Goal: Find specific page/section: Find specific page/section

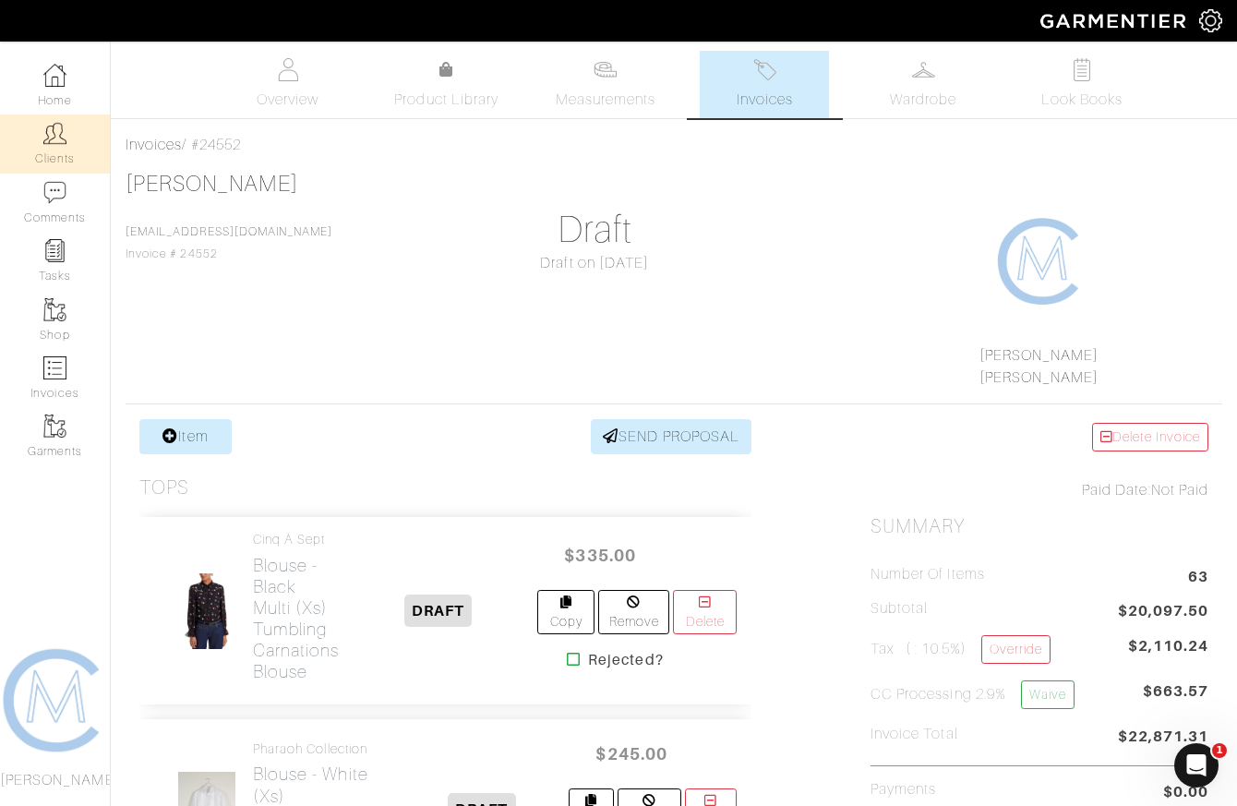
click at [54, 133] on img at bounding box center [54, 133] width 23 height 23
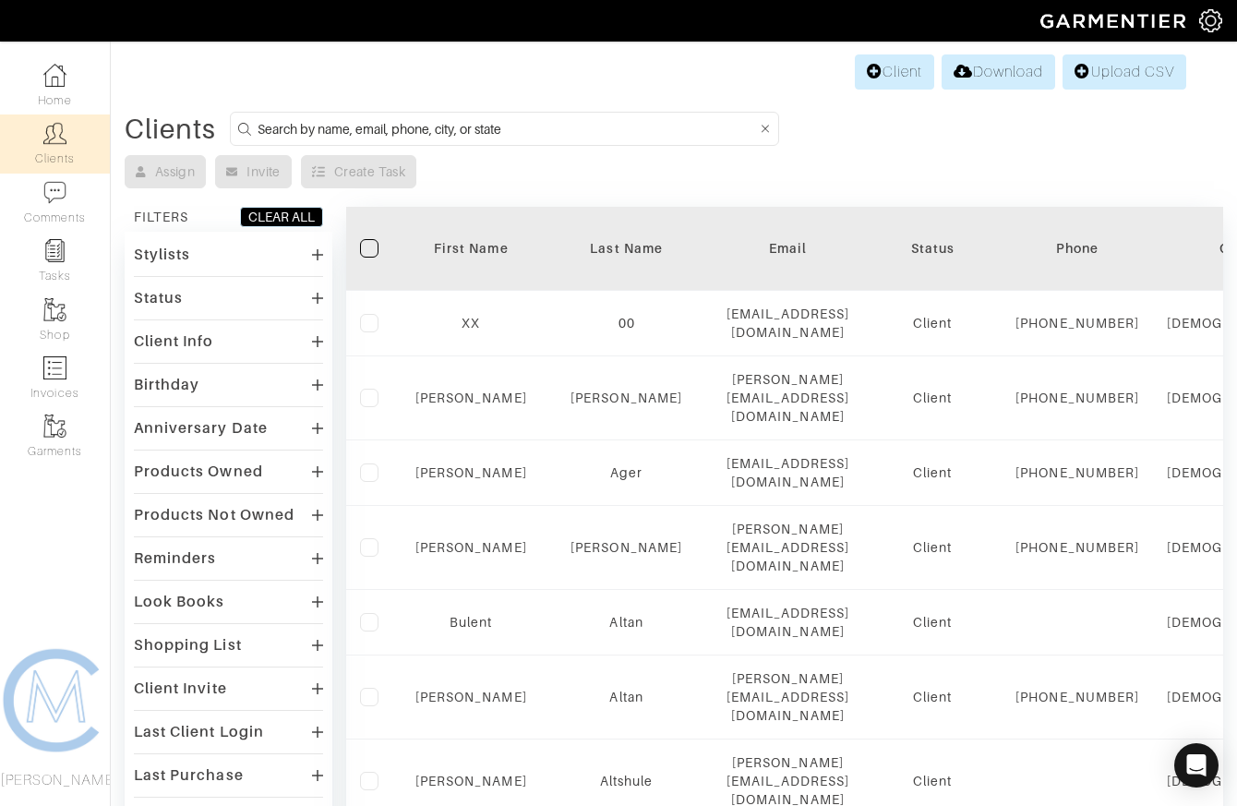
click at [432, 134] on input at bounding box center [506, 128] width 499 height 23
type input "mahvand"
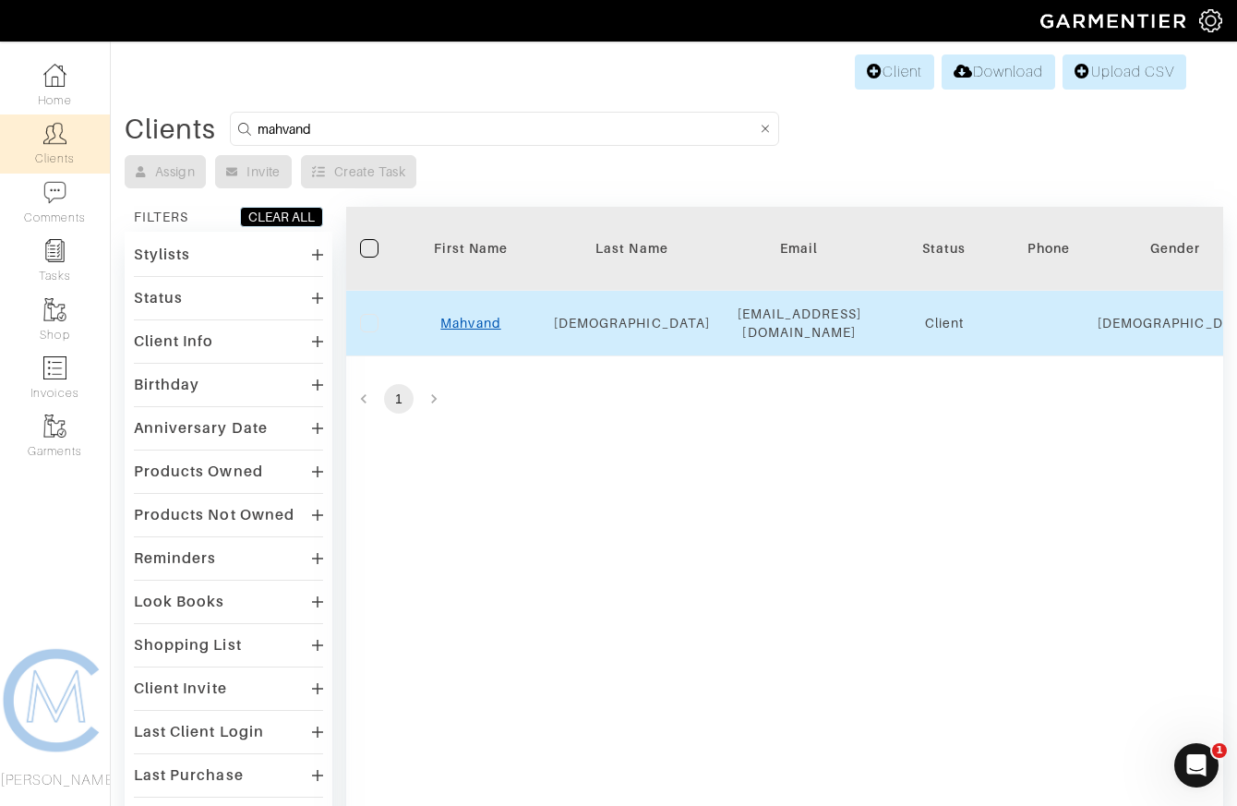
click at [452, 316] on link "Mahvand" at bounding box center [470, 323] width 60 height 15
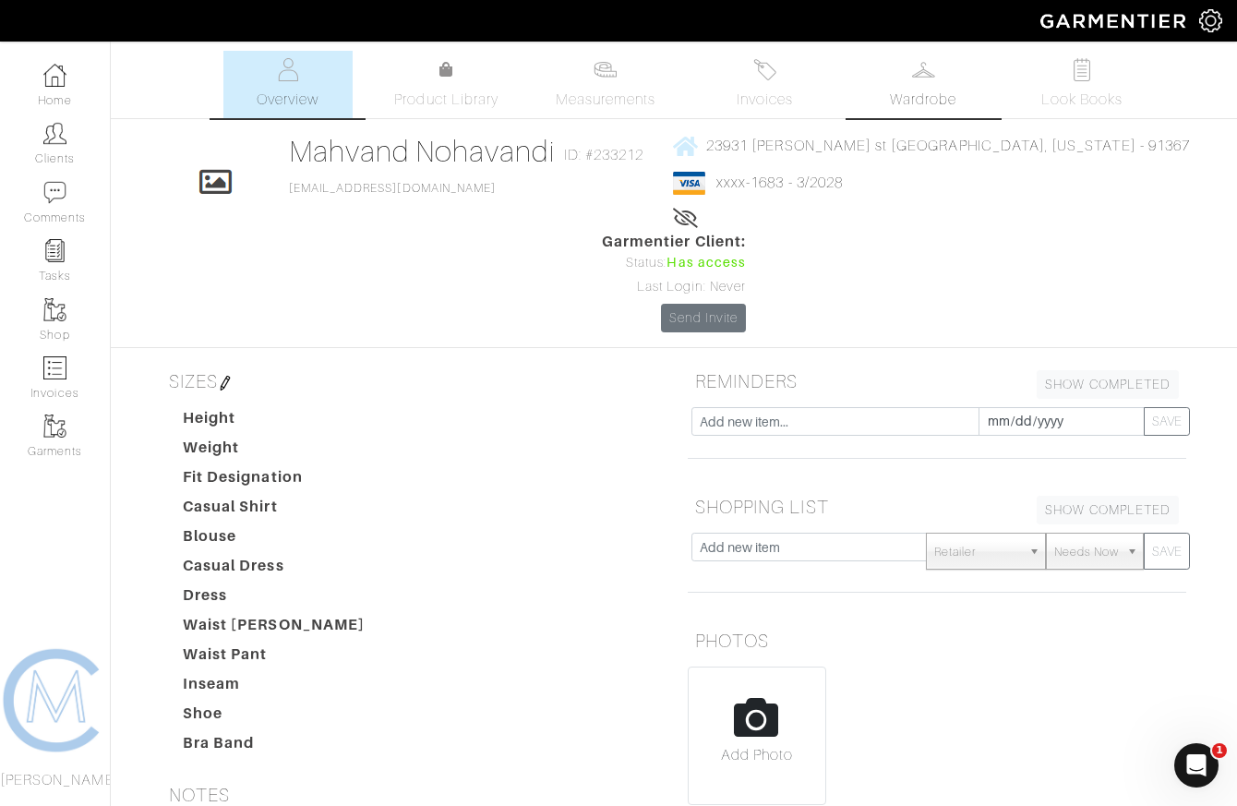
click at [908, 103] on span "Wardrobe" at bounding box center [923, 100] width 66 height 22
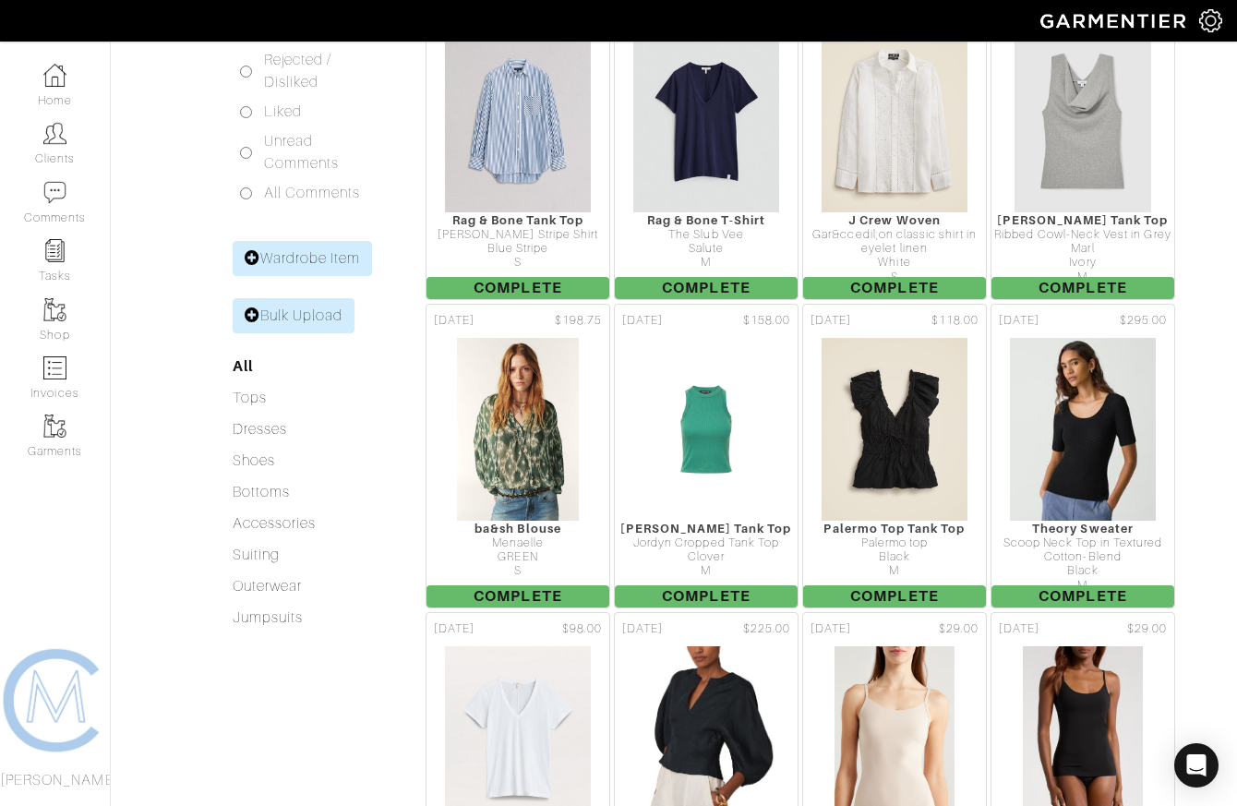
scroll to position [537, 0]
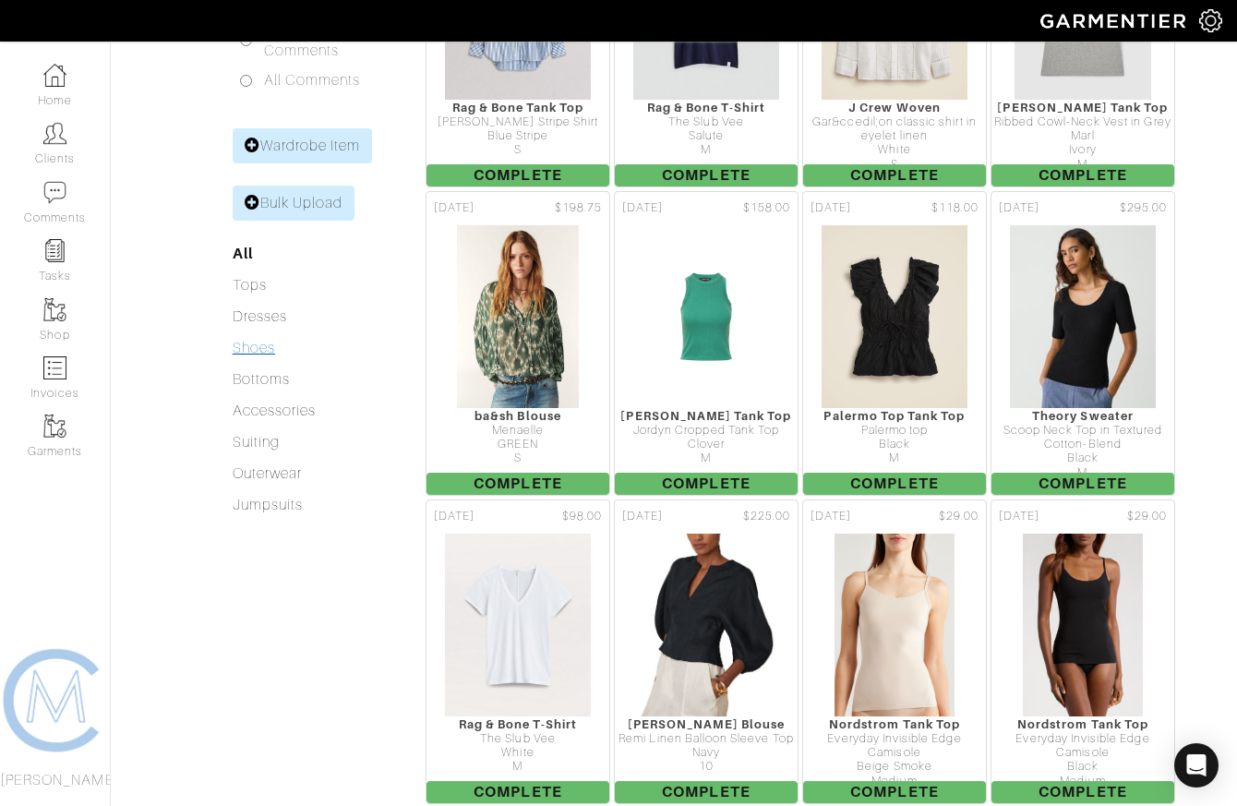
click at [259, 340] on link "Shoes" at bounding box center [254, 348] width 42 height 17
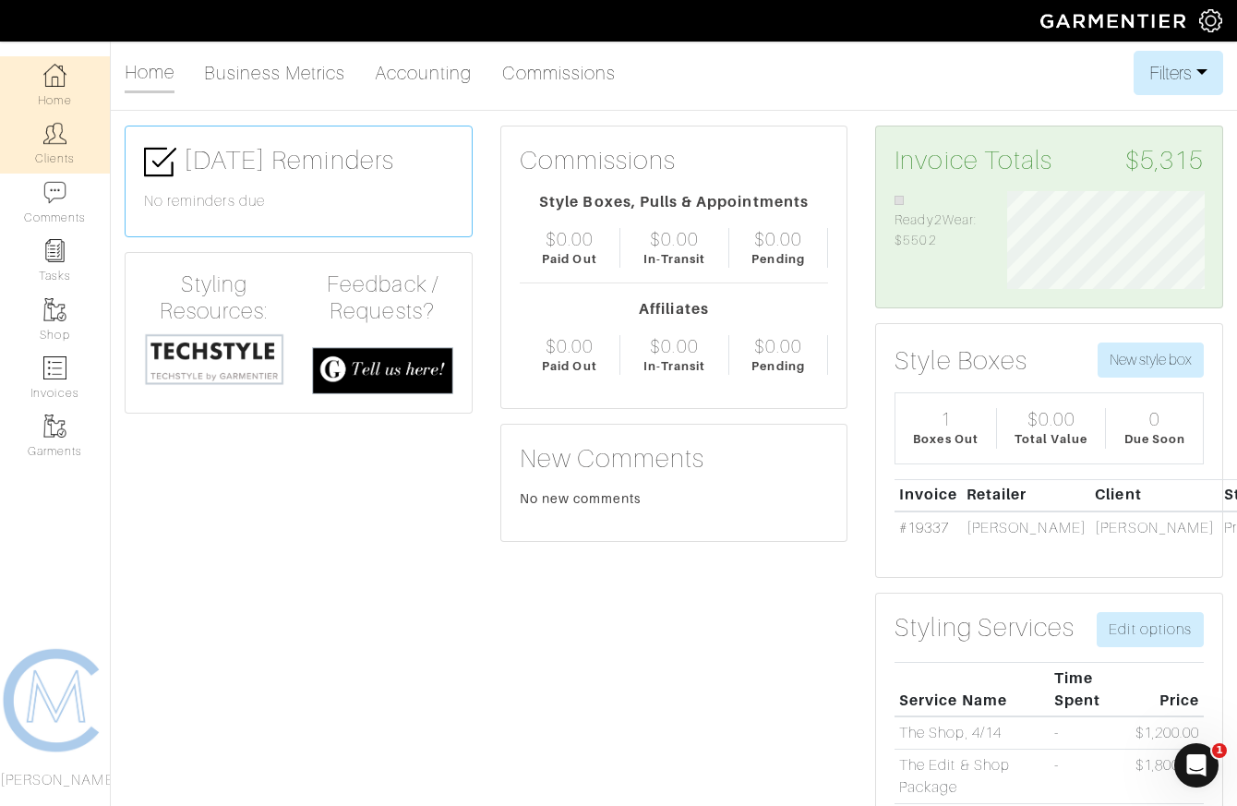
click at [51, 167] on link "Clients" at bounding box center [55, 143] width 110 height 58
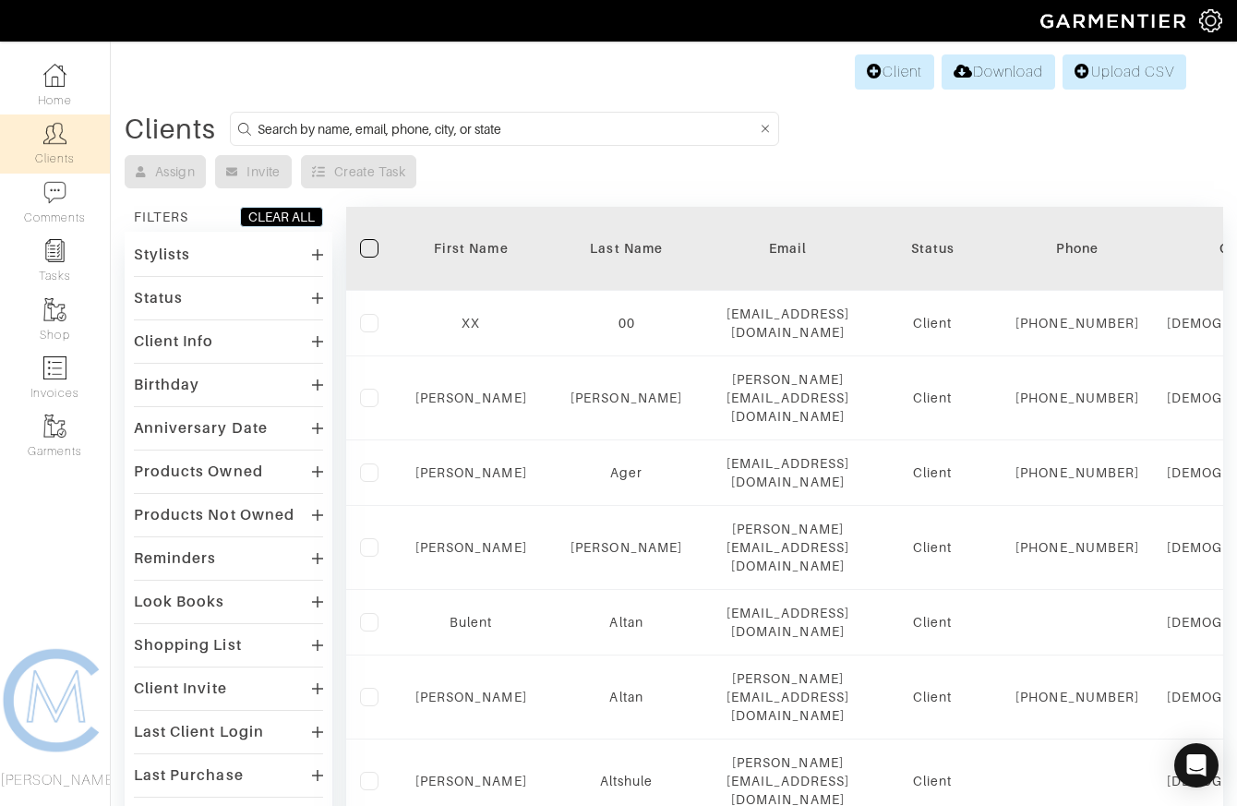
click at [417, 127] on input at bounding box center [506, 128] width 499 height 23
type input "mahvand"
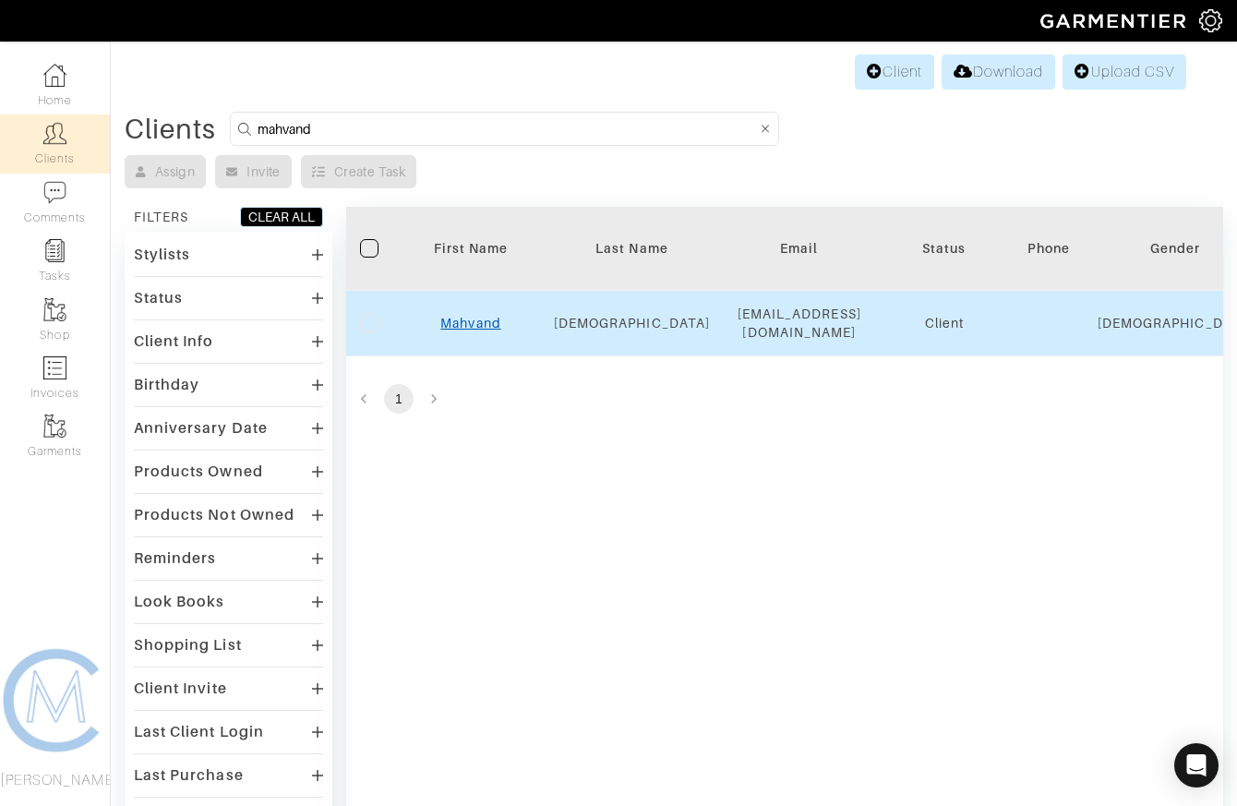
click at [459, 318] on link "Mahvand" at bounding box center [470, 323] width 60 height 15
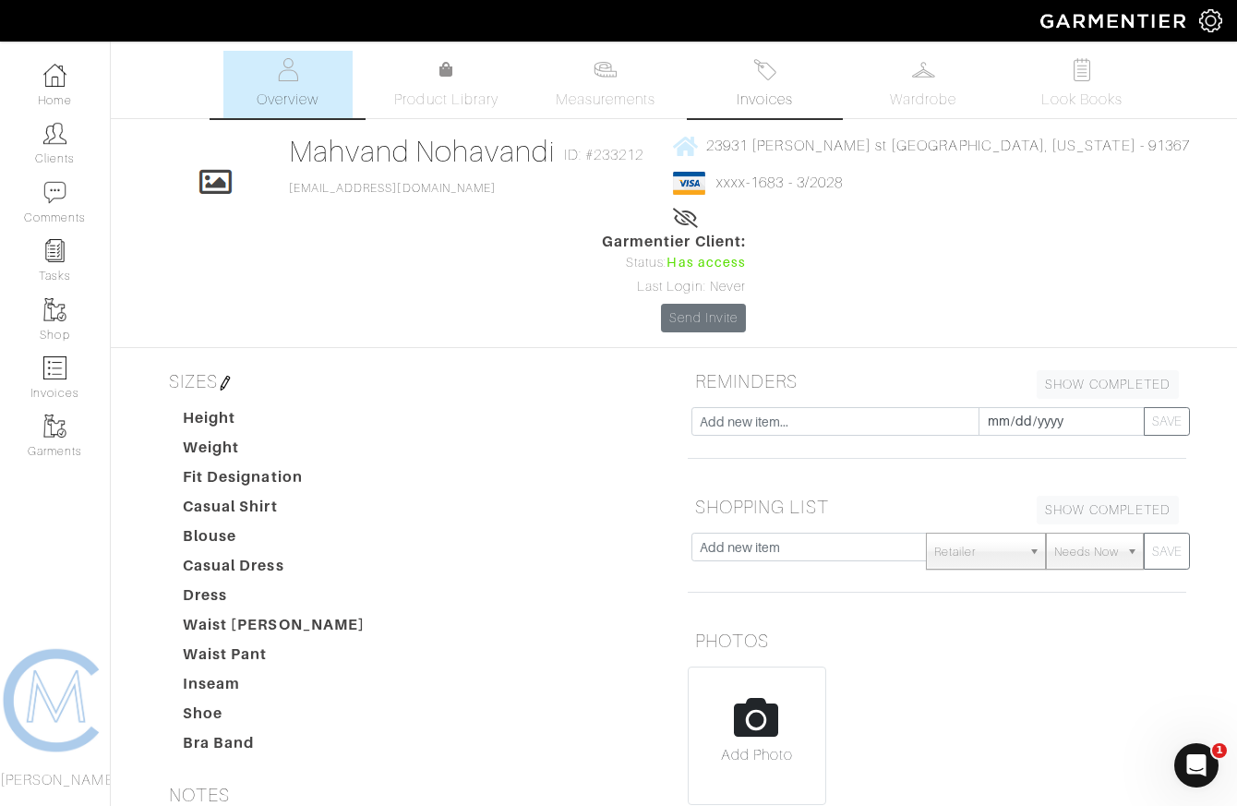
click at [794, 88] on link "Invoices" at bounding box center [764, 84] width 129 height 67
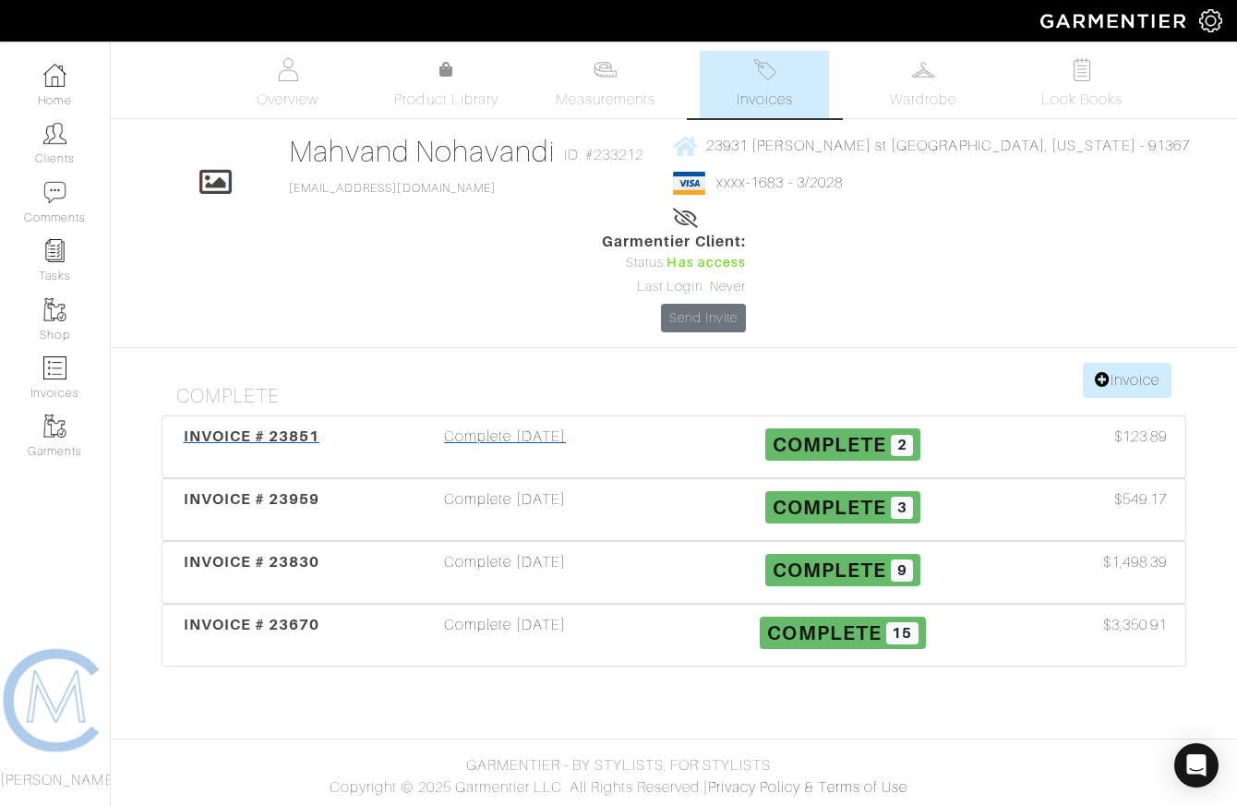
click at [556, 425] on div "Complete 06/19/25" at bounding box center [505, 446] width 338 height 42
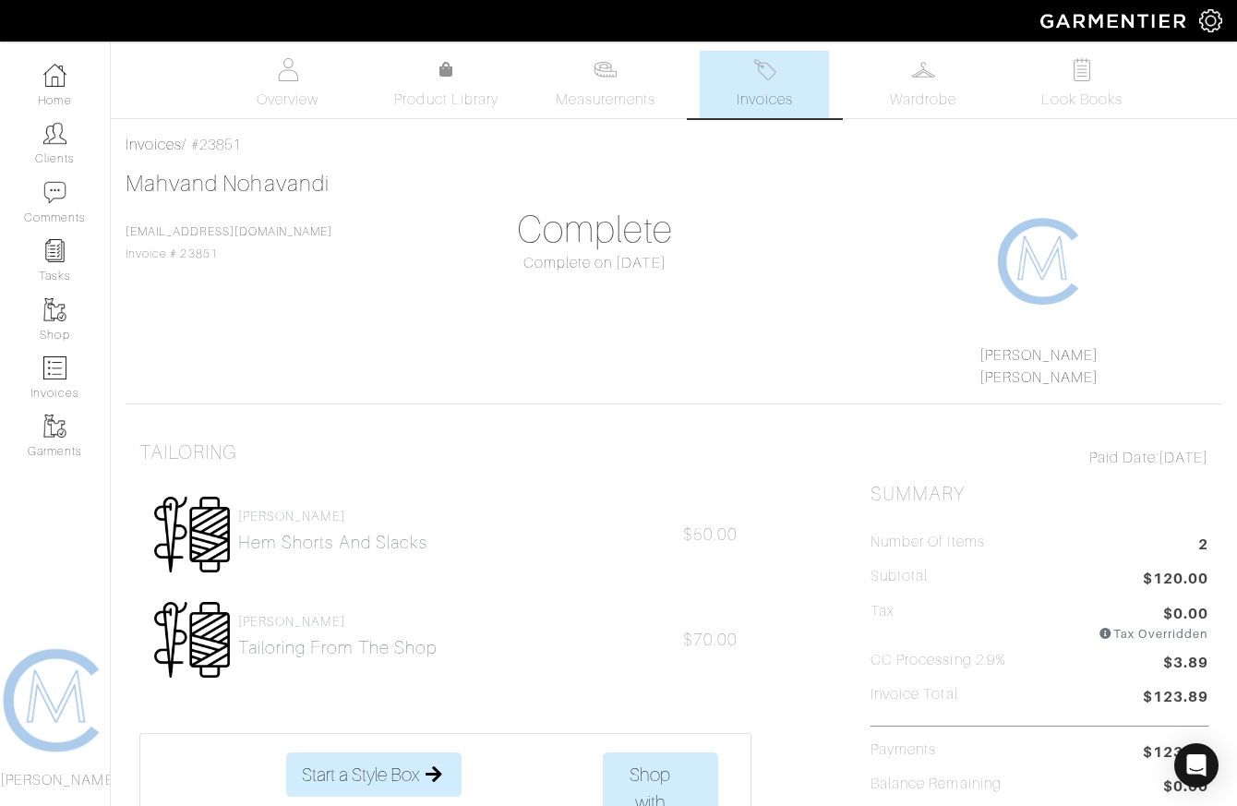
click at [783, 98] on span "Invoices" at bounding box center [764, 100] width 56 height 22
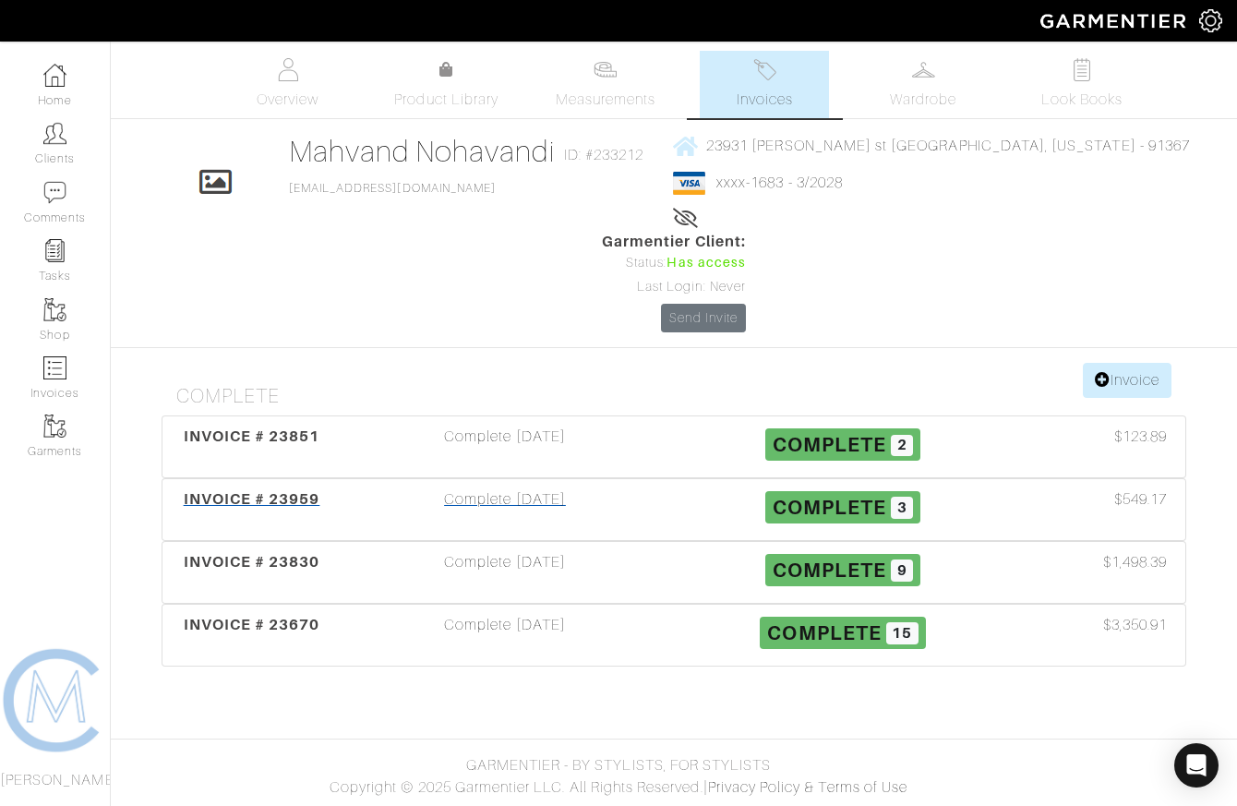
click at [492, 488] on div "Complete 06/19/25" at bounding box center [505, 509] width 338 height 42
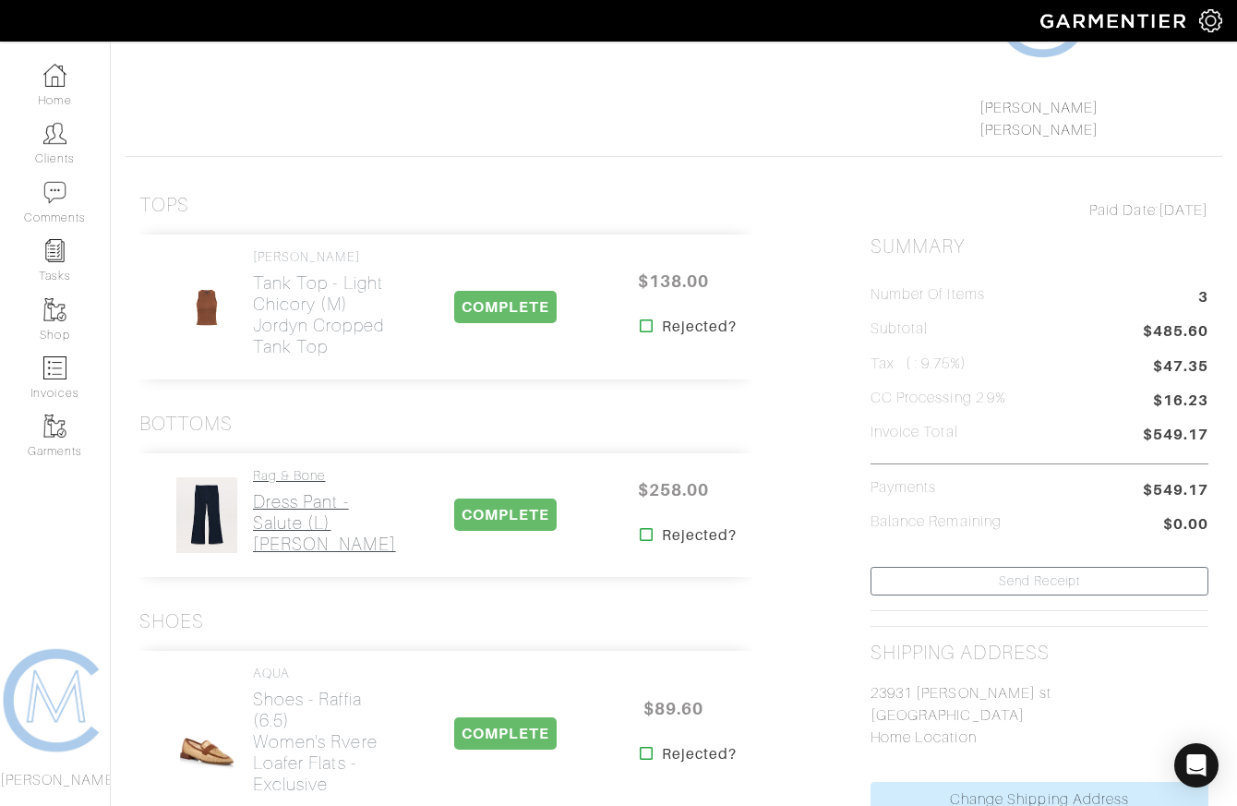
scroll to position [166, 0]
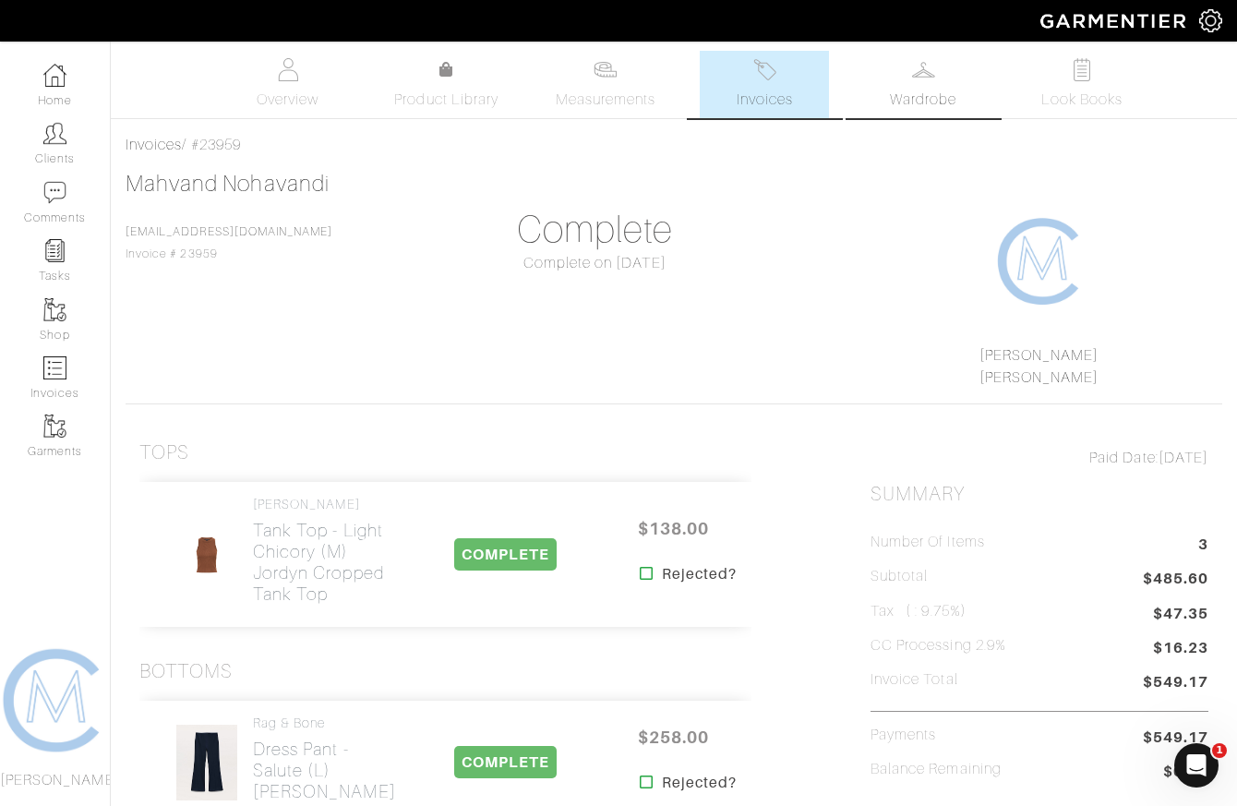
click at [924, 80] on img at bounding box center [923, 69] width 23 height 23
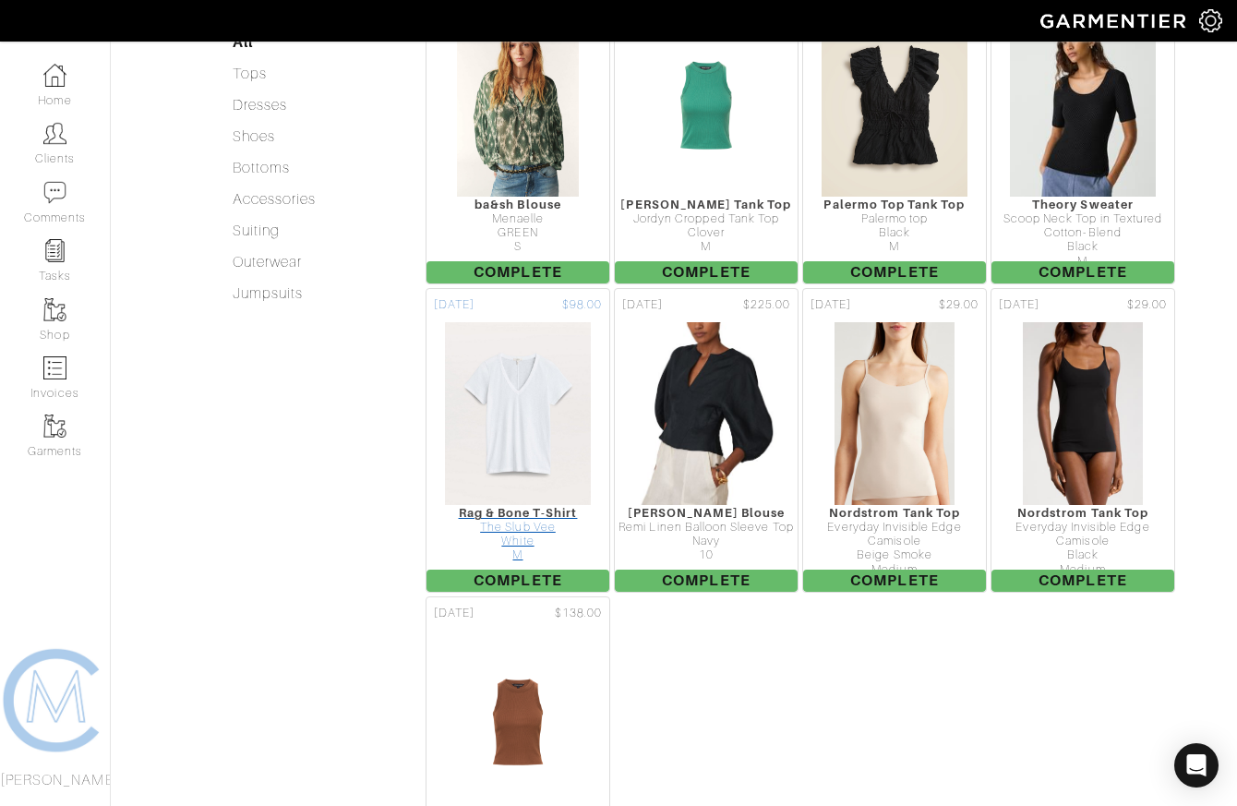
scroll to position [548, 0]
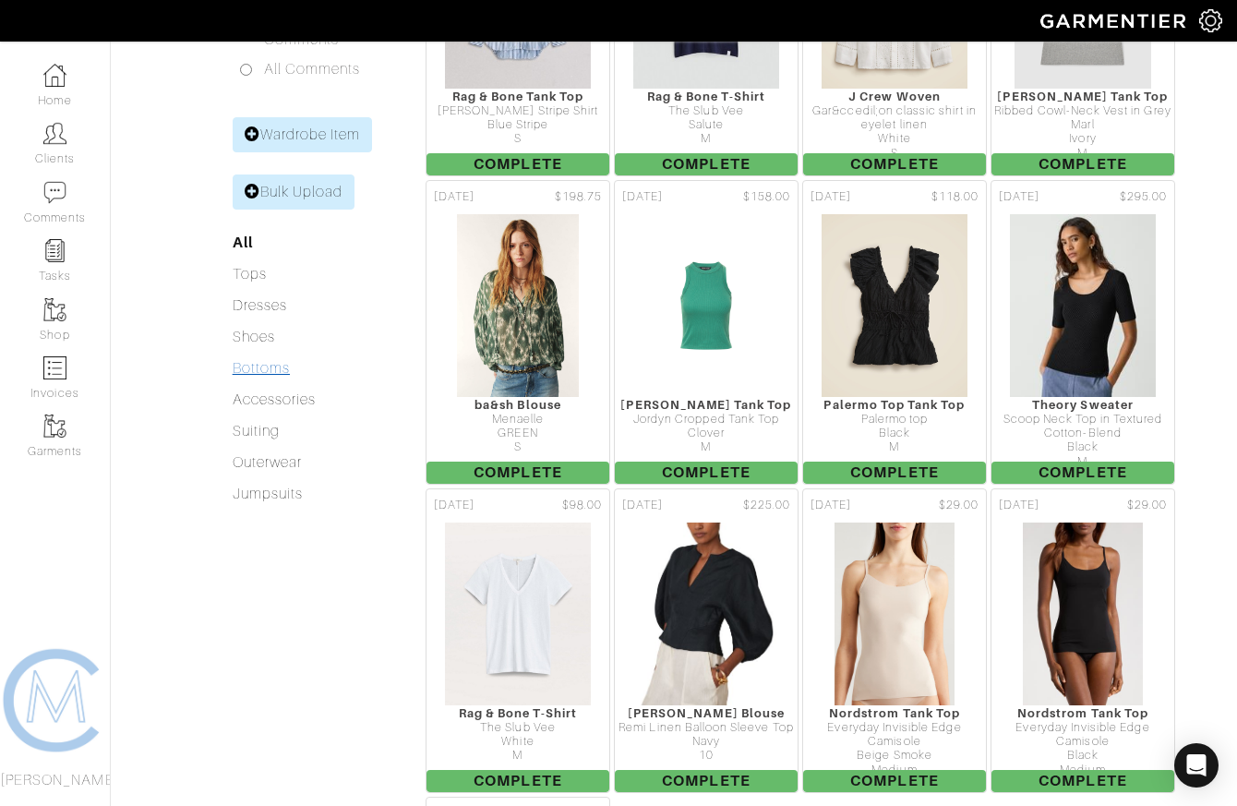
click at [270, 360] on link "Bottoms" at bounding box center [261, 368] width 57 height 17
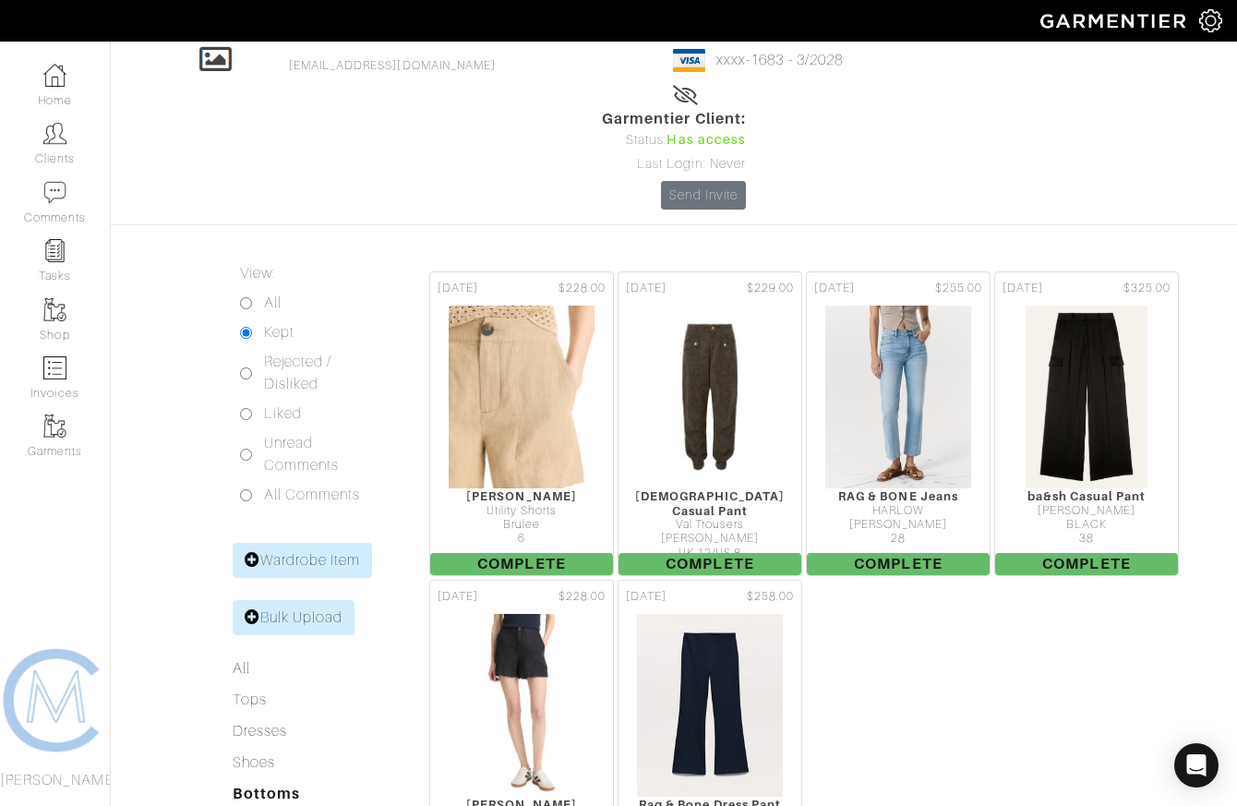
scroll to position [125, 0]
